Goal: Information Seeking & Learning: Learn about a topic

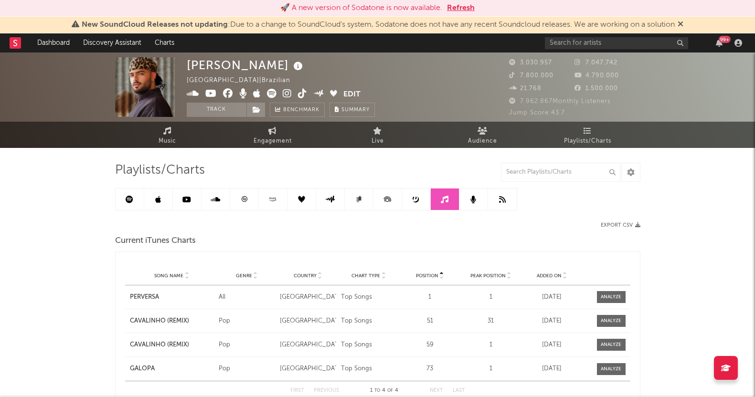
select select "1w"
click at [473, 144] on span "Audience" at bounding box center [482, 141] width 29 height 11
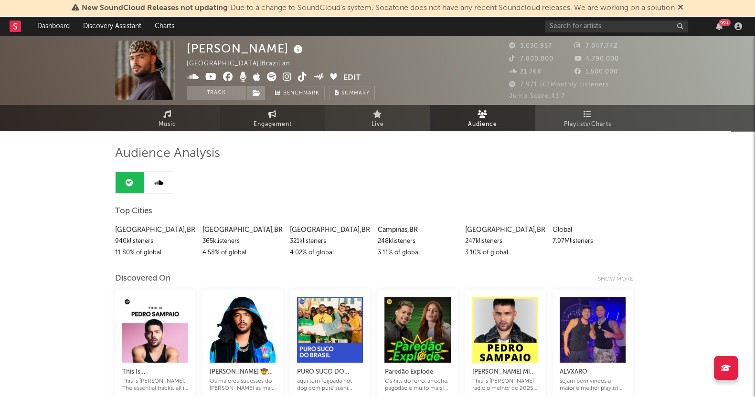
click at [274, 119] on span "Engagement" at bounding box center [273, 124] width 38 height 11
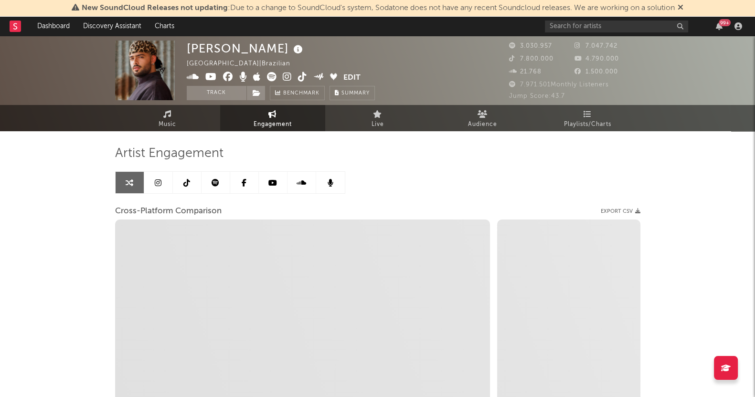
select select "1w"
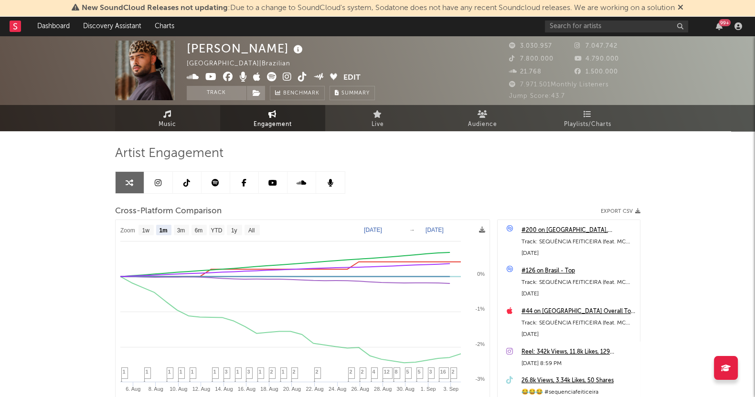
click at [167, 119] on span "Music" at bounding box center [168, 124] width 18 height 11
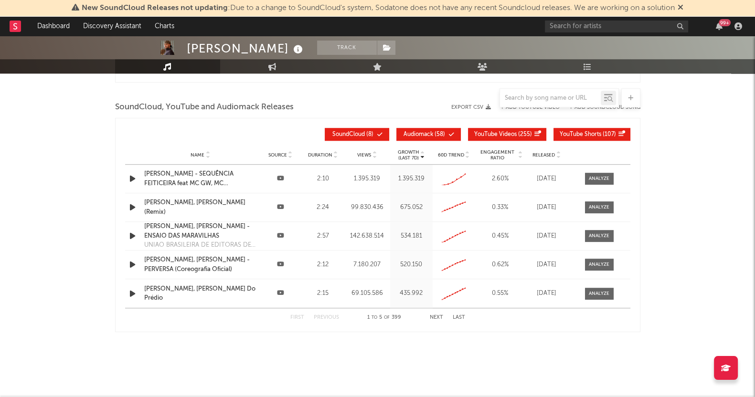
select select "6m"
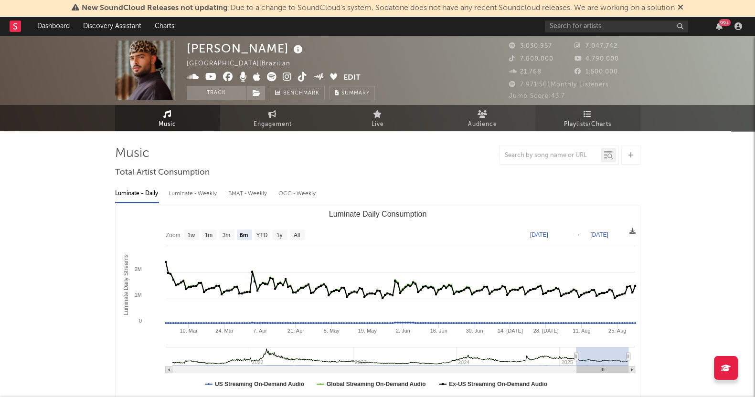
click at [610, 119] on span "Playlists/Charts" at bounding box center [587, 124] width 47 height 11
